Goal: Task Accomplishment & Management: Manage account settings

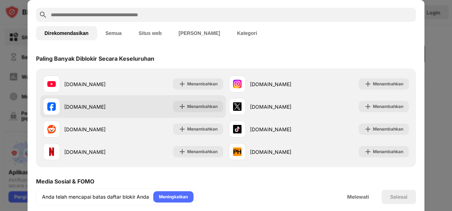
scroll to position [16, 0]
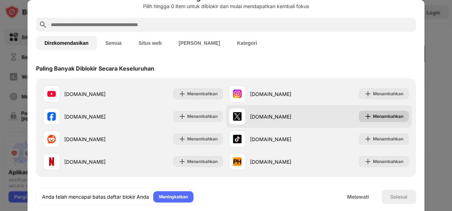
click at [376, 115] on font "Menambahkan" at bounding box center [388, 116] width 30 height 5
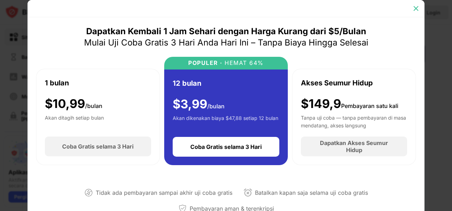
click at [414, 12] on div at bounding box center [416, 8] width 11 height 11
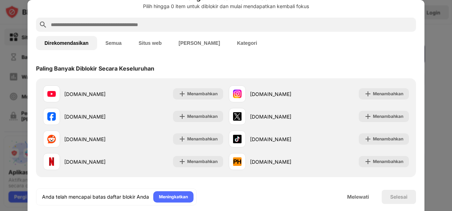
click at [106, 40] on button "Semua" at bounding box center [113, 43] width 33 height 14
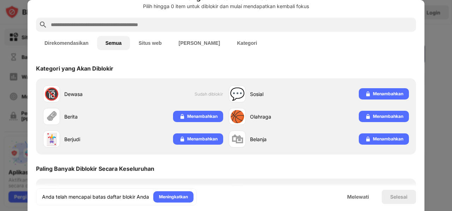
click at [154, 44] on font "Situs web" at bounding box center [150, 43] width 23 height 6
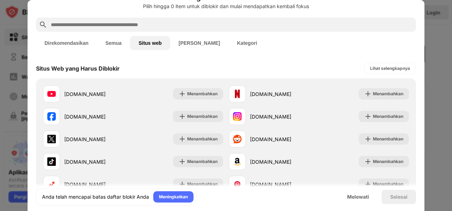
click at [182, 41] on font "[PERSON_NAME]" at bounding box center [199, 43] width 41 height 6
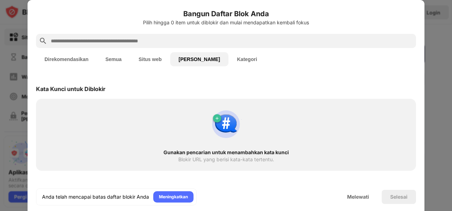
click at [237, 58] on font "Kategori" at bounding box center [247, 60] width 20 height 6
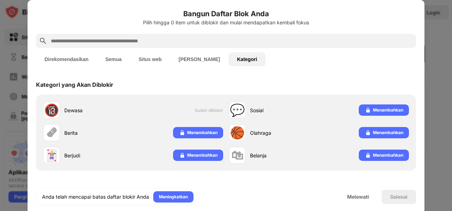
click at [70, 52] on div "Direkomendasikan Semua Situs web Kata Kunci Kategori" at bounding box center [226, 59] width 380 height 23
click at [62, 61] on font "Direkomendasikan" at bounding box center [67, 60] width 44 height 6
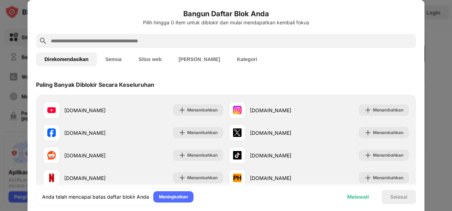
click at [364, 201] on div "Melewati" at bounding box center [358, 197] width 39 height 14
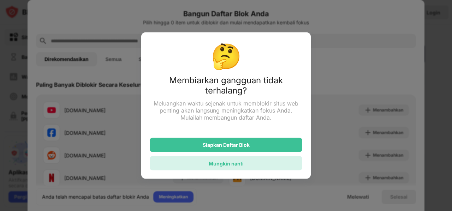
click at [230, 168] on div "Mungkin nanti" at bounding box center [226, 164] width 153 height 14
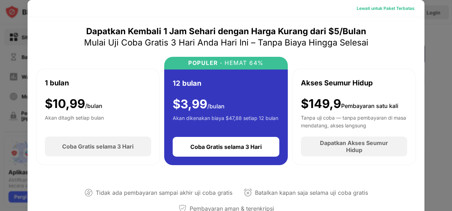
click at [392, 9] on font "Lewati untuk Paket Terbatas" at bounding box center [386, 8] width 58 height 5
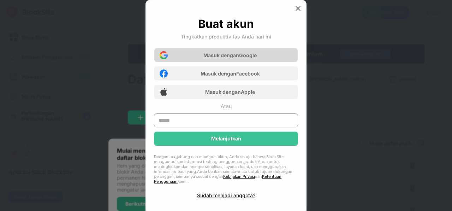
click at [217, 57] on font "Masuk dengan" at bounding box center [222, 55] width 36 height 6
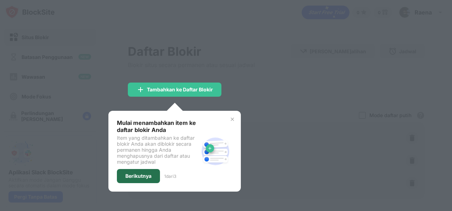
click at [144, 173] on font "Berikutnya" at bounding box center [138, 176] width 26 height 6
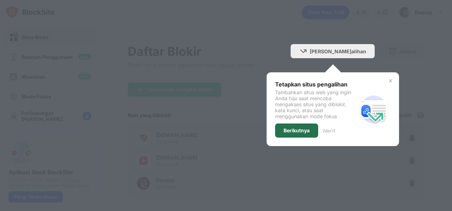
click at [310, 132] on font "Berikutnya" at bounding box center [297, 131] width 26 height 6
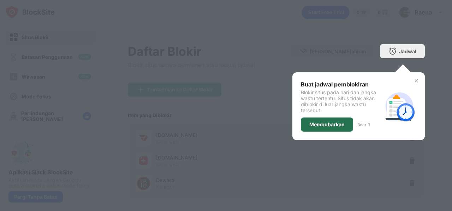
click at [336, 123] on font "Membubarkan" at bounding box center [327, 125] width 35 height 6
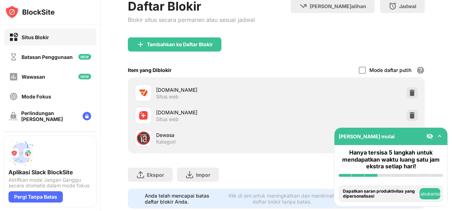
scroll to position [68, 0]
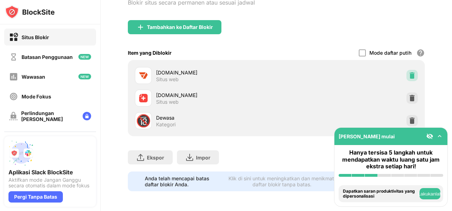
click at [410, 72] on img at bounding box center [412, 75] width 7 height 7
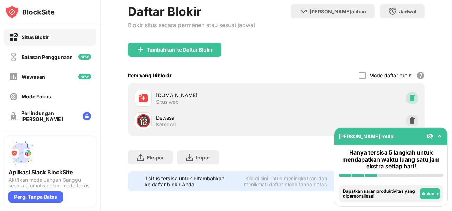
click at [409, 95] on img at bounding box center [412, 98] width 7 height 7
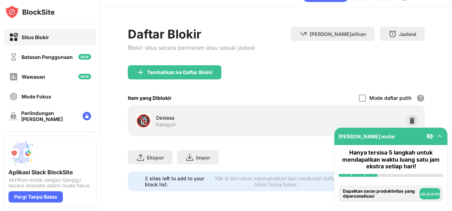
scroll to position [22, 0]
click at [442, 135] on img at bounding box center [440, 136] width 7 height 7
